Goal: Entertainment & Leisure: Consume media (video, audio)

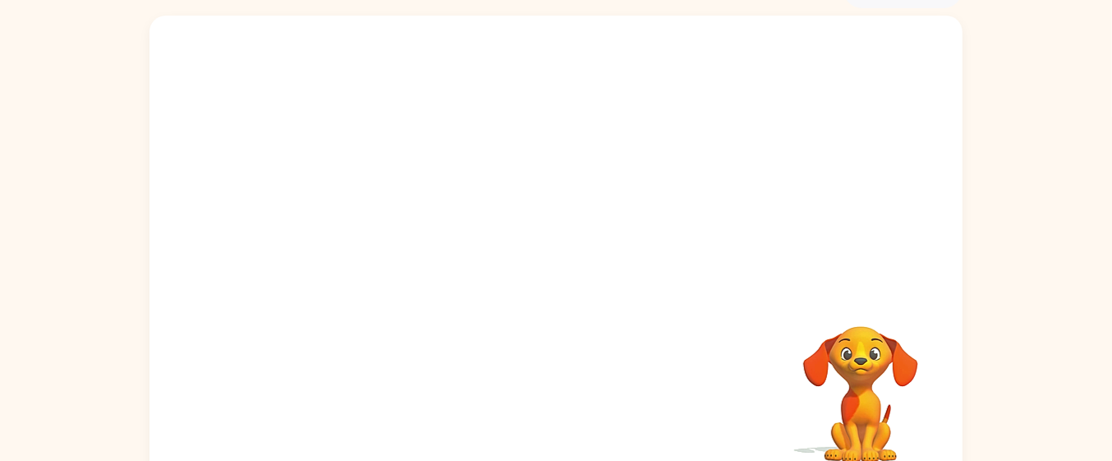
scroll to position [117, 0]
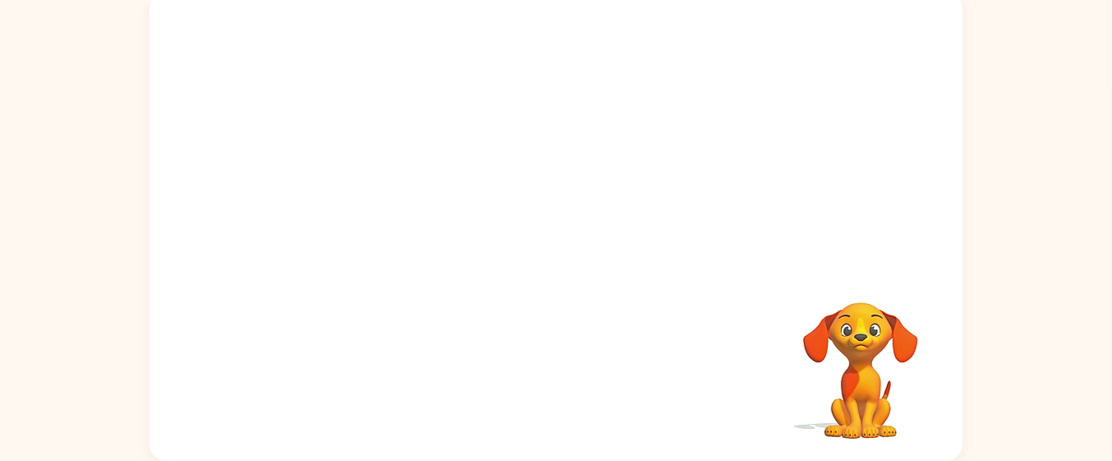
click at [733, 349] on div "Your browser must support playing .mp4 files to use Literably. Please try using…" at bounding box center [555, 226] width 813 height 469
click at [880, 352] on video "Your browser must support playing .mp4 files to use Literably. Please try using…" at bounding box center [861, 359] width 164 height 164
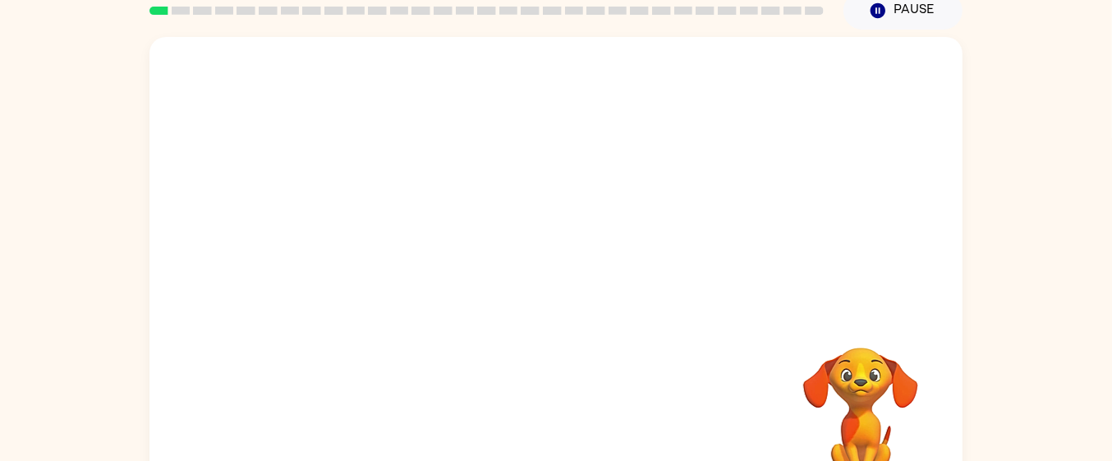
scroll to position [71, 0]
click at [519, 187] on video "Your browser must support playing .mp4 files to use Literably. Please try using…" at bounding box center [555, 176] width 813 height 276
click at [554, 287] on div at bounding box center [555, 281] width 105 height 60
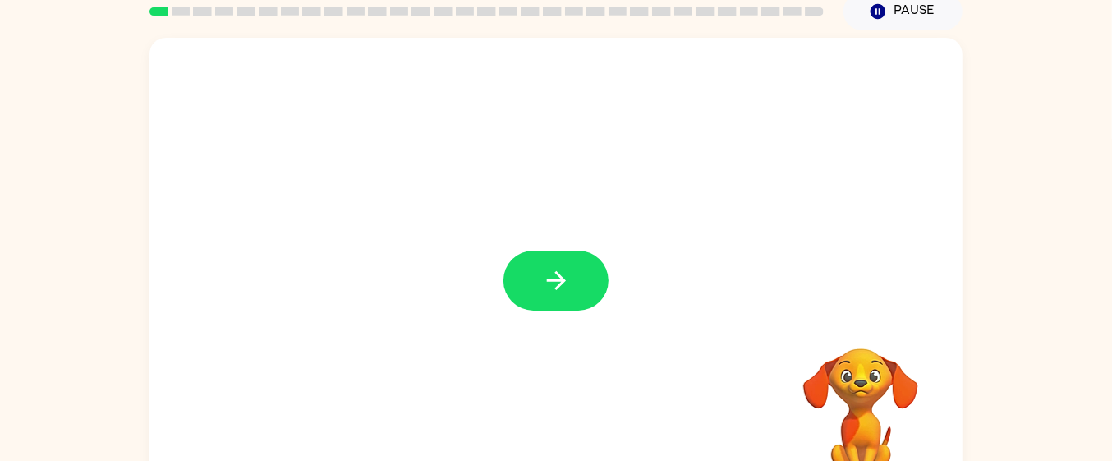
click at [554, 287] on icon "button" at bounding box center [556, 280] width 29 height 29
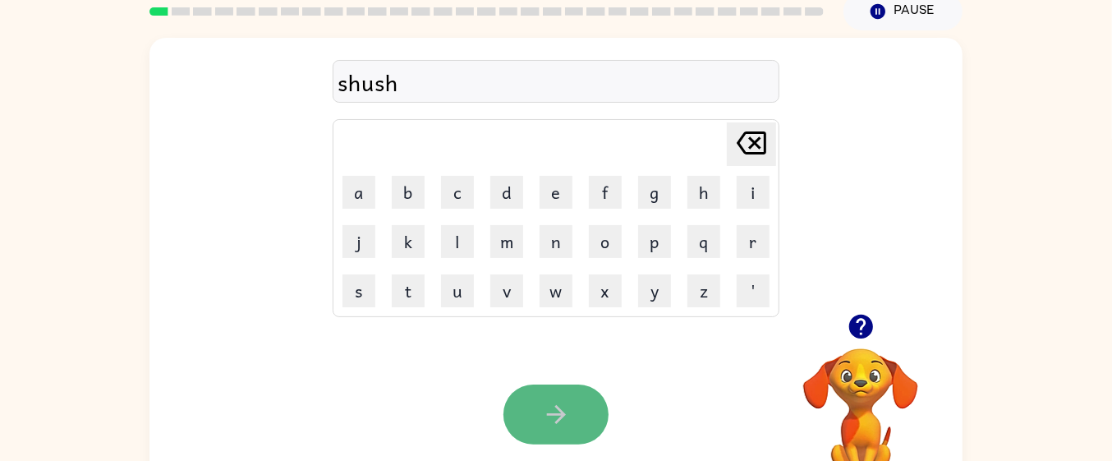
click at [548, 401] on icon "button" at bounding box center [556, 414] width 29 height 29
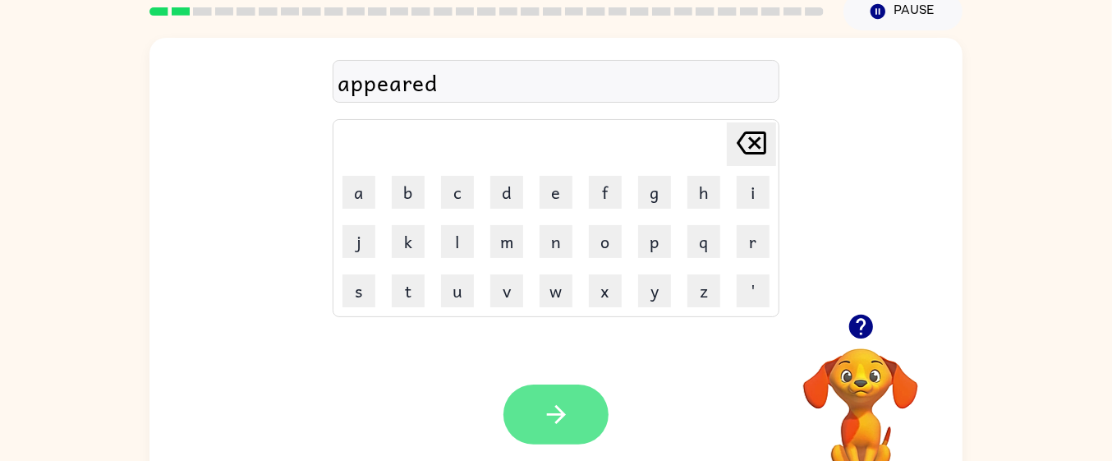
click at [516, 389] on button "button" at bounding box center [555, 414] width 105 height 60
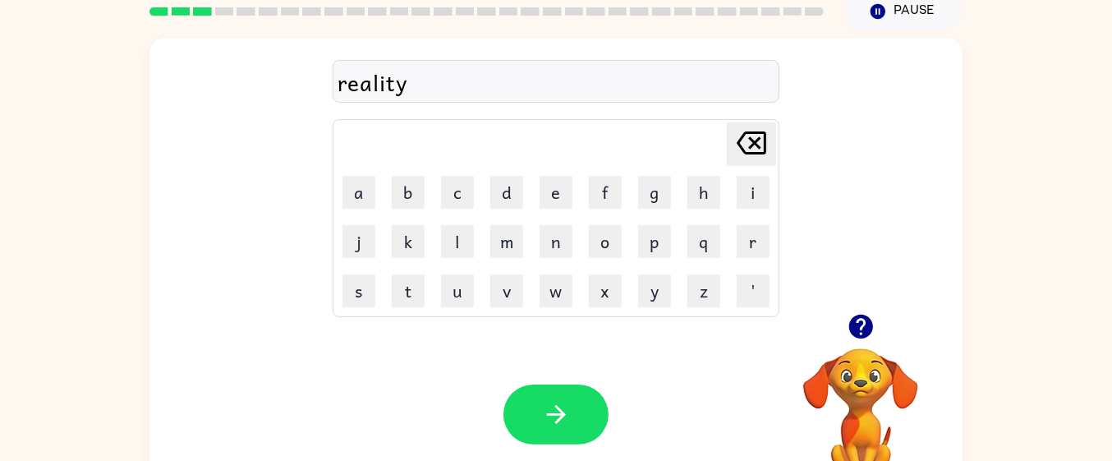
click at [556, 417] on icon "button" at bounding box center [556, 414] width 29 height 29
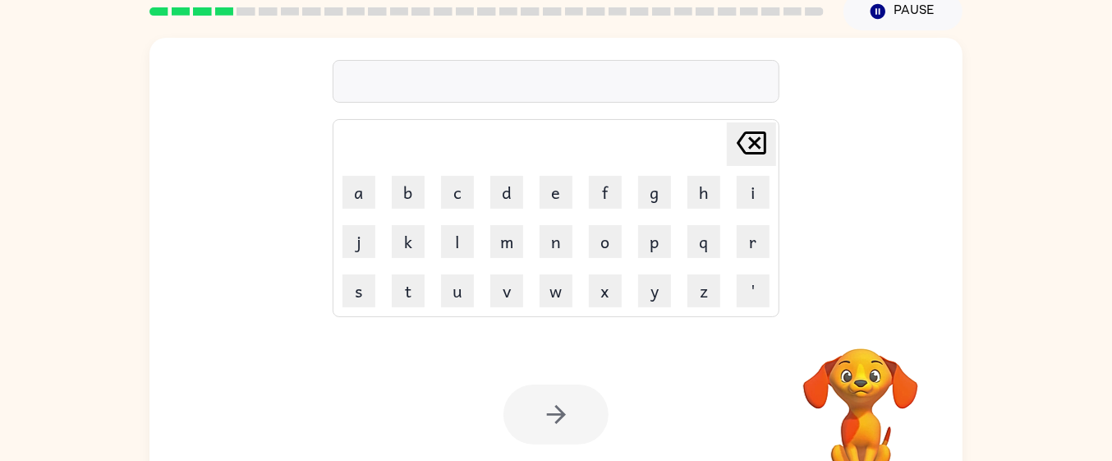
click at [556, 417] on div at bounding box center [555, 414] width 105 height 60
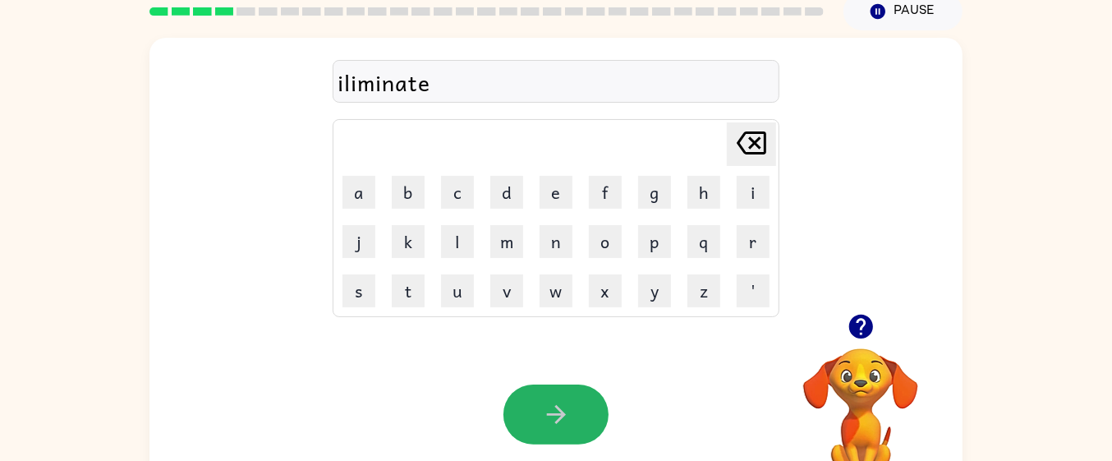
click at [554, 397] on button "button" at bounding box center [555, 414] width 105 height 60
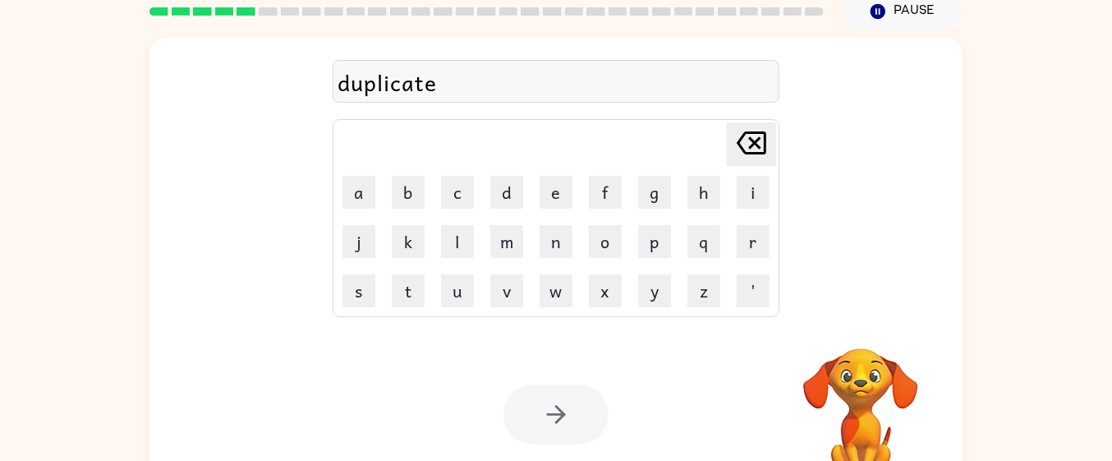
click at [554, 421] on div at bounding box center [555, 414] width 105 height 60
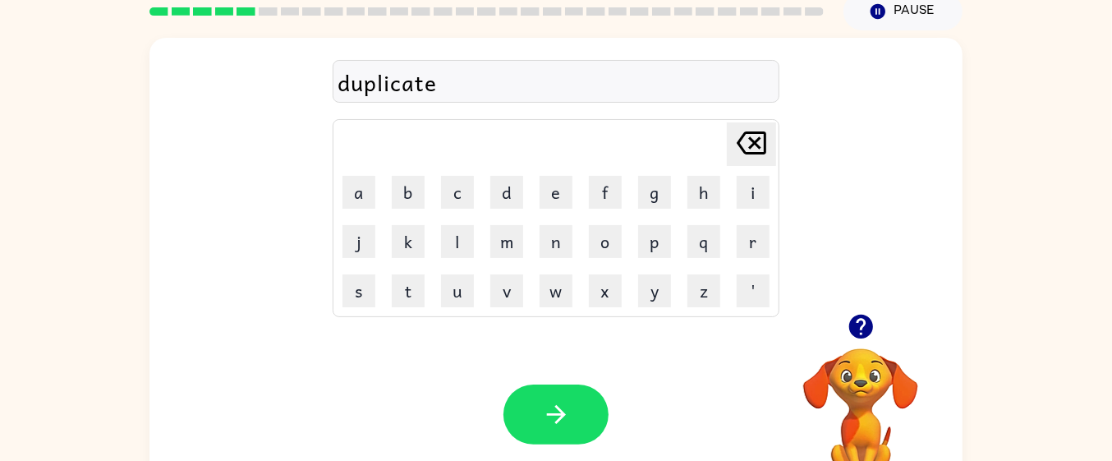
drag, startPoint x: 554, startPoint y: 421, endPoint x: 548, endPoint y: 427, distance: 9.3
click at [548, 427] on icon "button" at bounding box center [556, 414] width 29 height 29
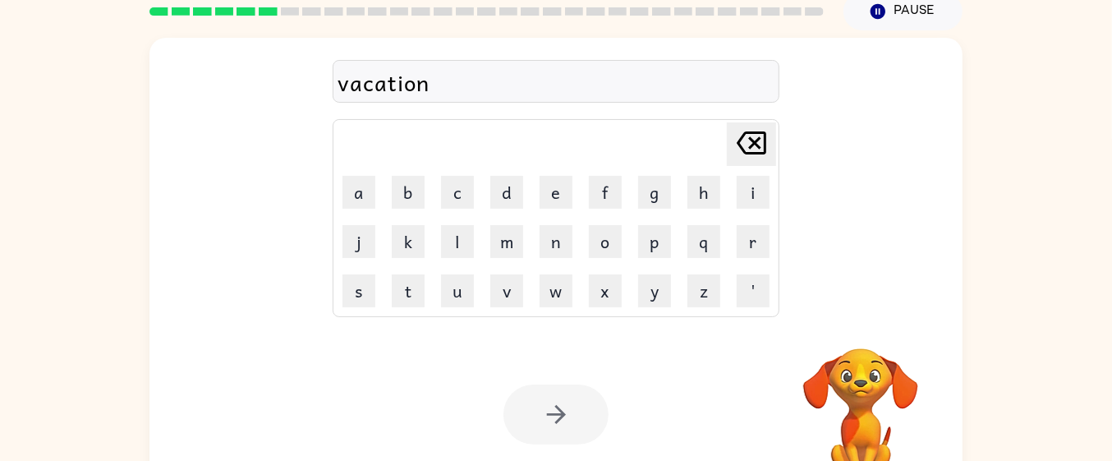
click at [545, 422] on div at bounding box center [555, 414] width 105 height 60
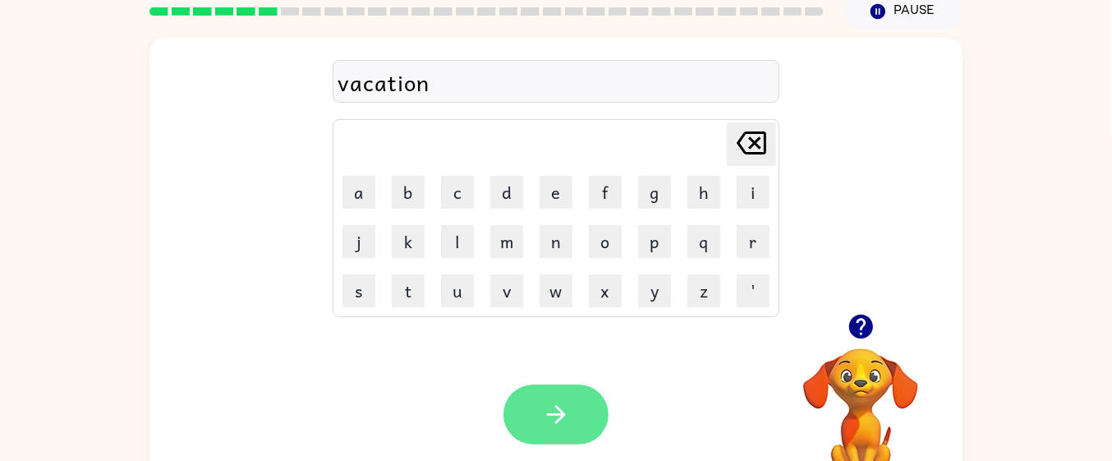
click at [547, 409] on icon "button" at bounding box center [556, 414] width 29 height 29
click at [537, 401] on button "button" at bounding box center [555, 414] width 105 height 60
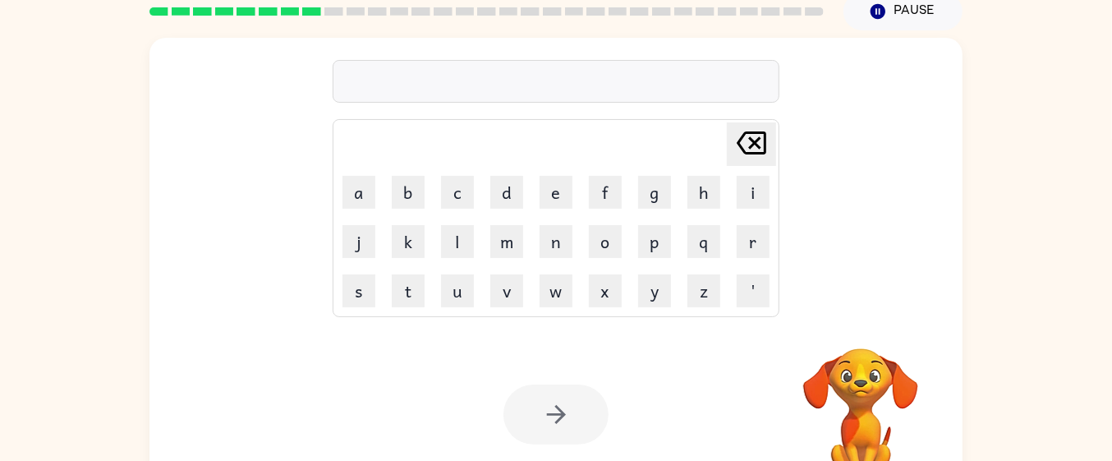
click at [532, 435] on div at bounding box center [555, 414] width 105 height 60
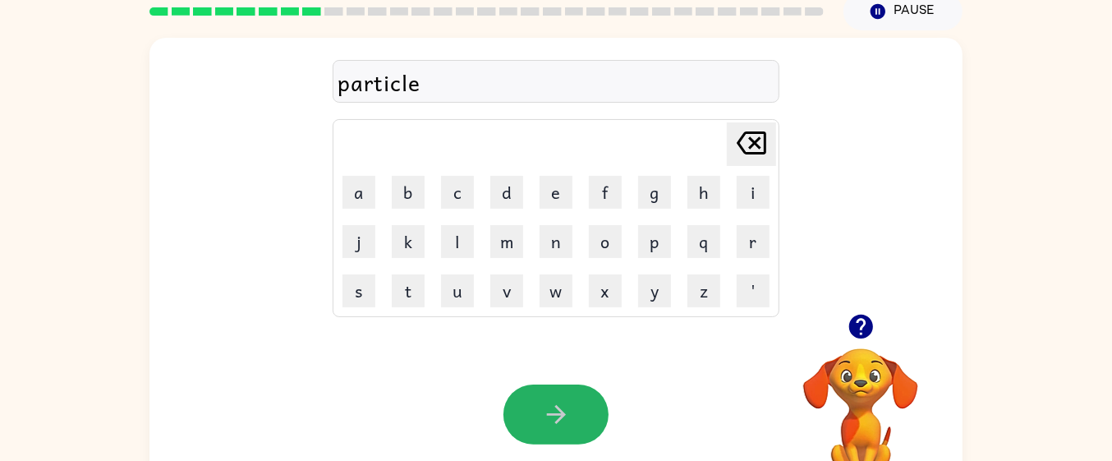
click at [554, 421] on icon "button" at bounding box center [556, 414] width 29 height 29
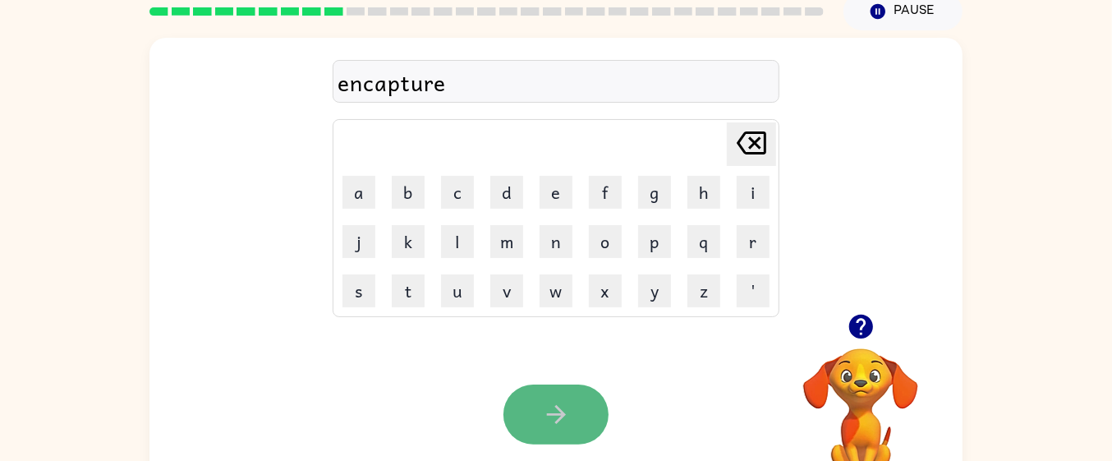
click at [564, 411] on icon "button" at bounding box center [556, 414] width 29 height 29
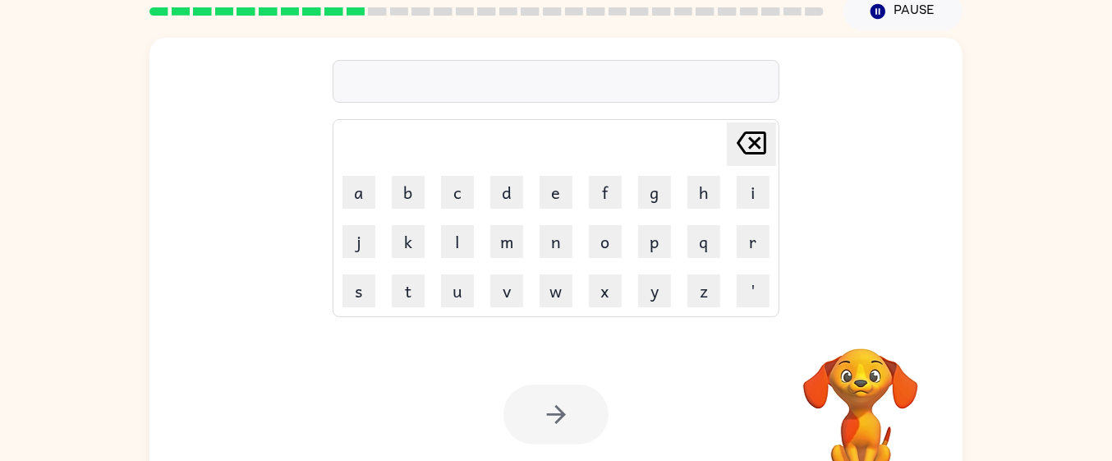
click at [509, 85] on div at bounding box center [556, 81] width 447 height 43
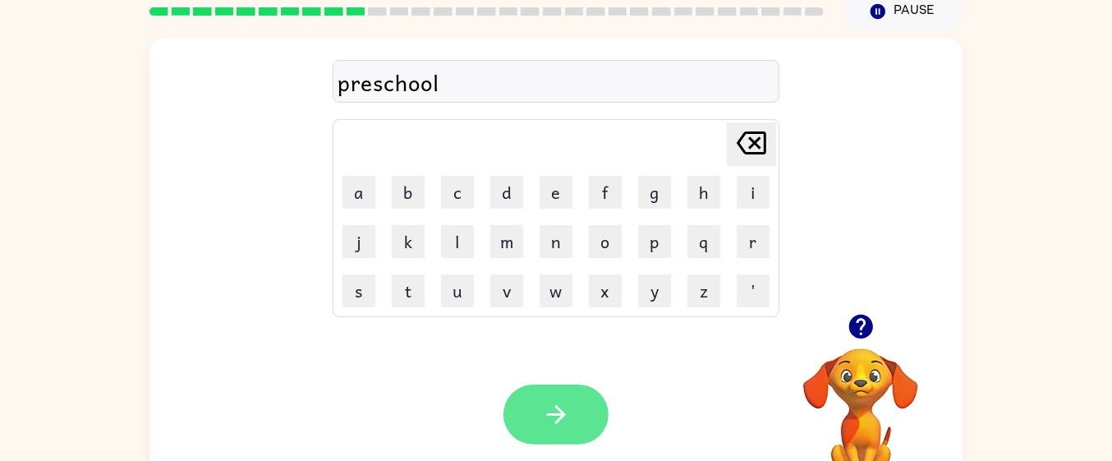
click at [555, 413] on icon "button" at bounding box center [555, 414] width 19 height 19
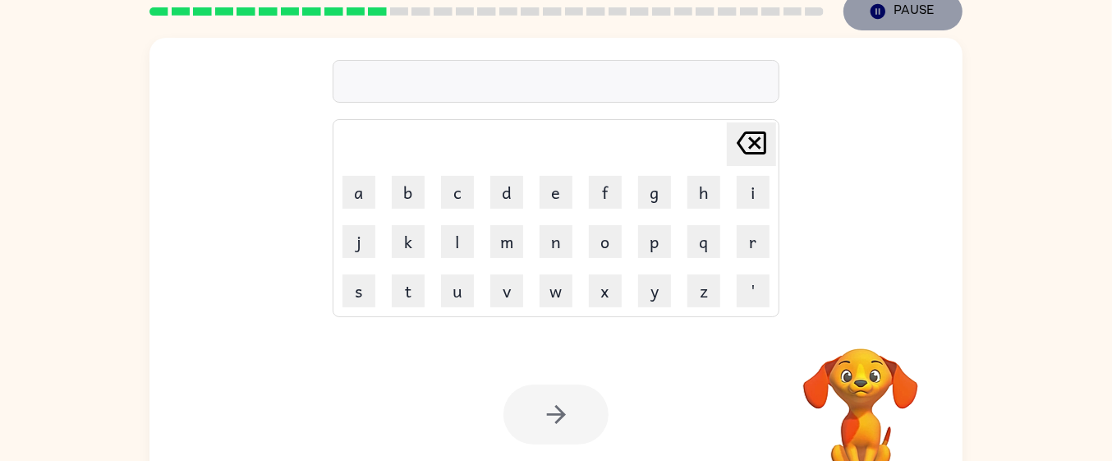
click at [891, 16] on button "Pause Pause" at bounding box center [903, 12] width 119 height 38
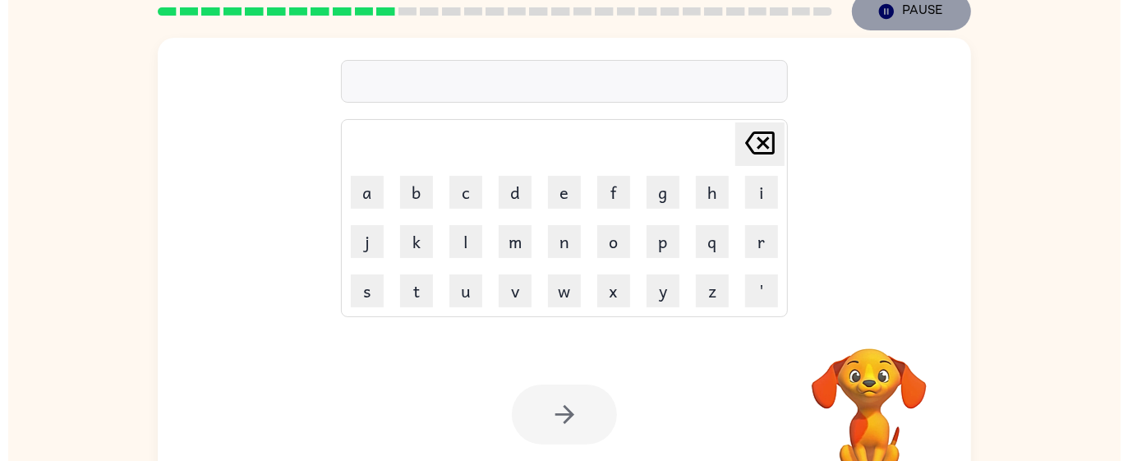
scroll to position [0, 0]
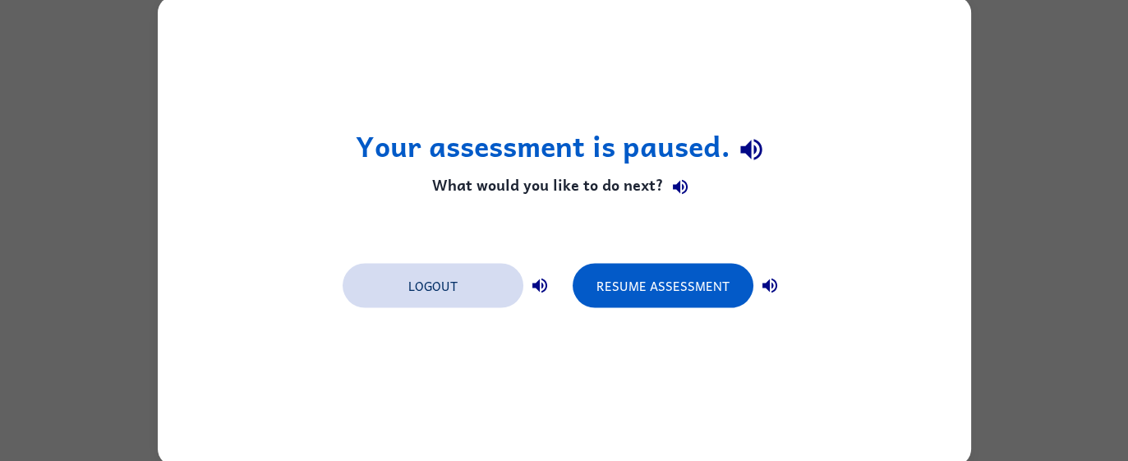
click at [411, 290] on button "Logout" at bounding box center [432, 285] width 181 height 44
